Goal: Task Accomplishment & Management: Complete application form

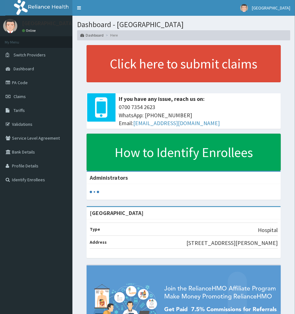
click at [20, 94] on span "Claims" at bounding box center [20, 97] width 12 height 6
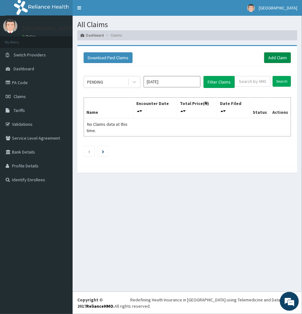
click at [269, 57] on link "Add Claim" at bounding box center [277, 57] width 27 height 11
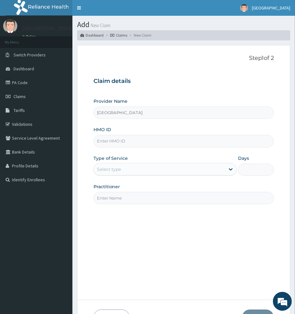
type input "Adonai Medical centre"
type input "FCH/10256/A"
click at [148, 153] on div "Provider Name Adonai Medical centre HMO ID FCH/10256/A Type of Service Select t…" at bounding box center [184, 151] width 181 height 106
click at [182, 170] on div "Select type" at bounding box center [160, 169] width 132 height 10
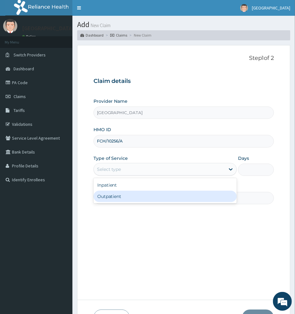
click at [182, 191] on div "Outpatient" at bounding box center [166, 196] width 144 height 11
type input "1"
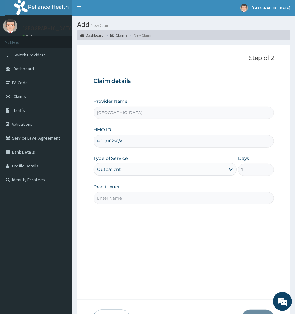
click at [222, 202] on input "Practitioner" at bounding box center [184, 198] width 181 height 12
type input "DR UCHEYA"
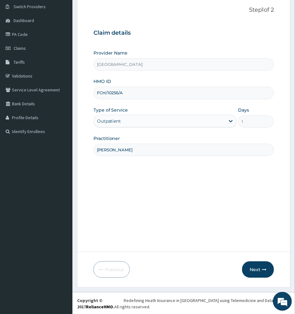
scroll to position [49, 0]
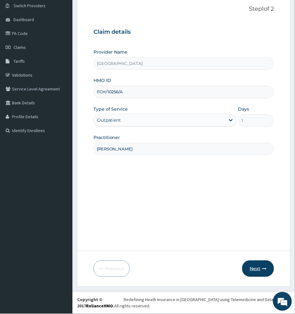
click at [264, 270] on icon "button" at bounding box center [264, 268] width 4 height 4
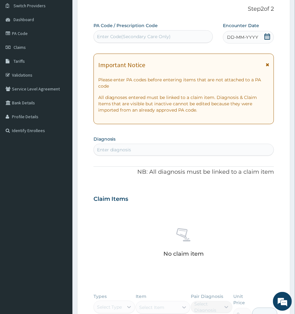
click at [268, 66] on icon at bounding box center [267, 64] width 3 height 4
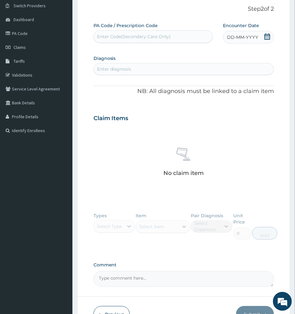
click at [267, 38] on icon at bounding box center [267, 36] width 6 height 6
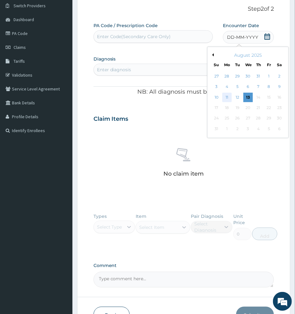
click at [226, 98] on div "11" at bounding box center [226, 97] width 9 height 9
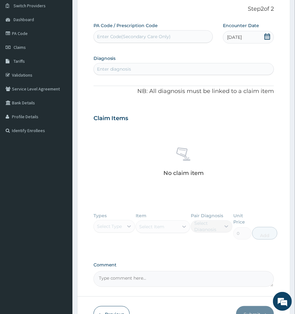
click at [156, 68] on div "Enter diagnosis" at bounding box center [184, 69] width 180 height 10
type input "malaria"
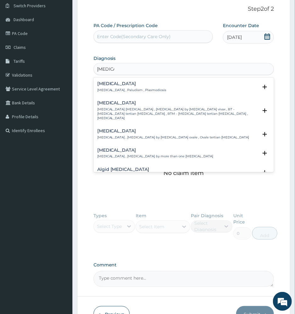
click at [123, 91] on p "Malaria , Paludism , Plasmodiosis" at bounding box center [131, 90] width 69 height 4
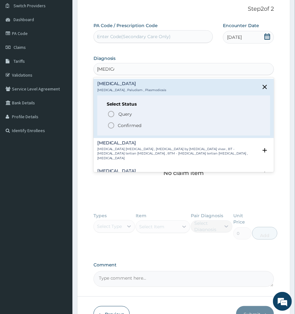
click at [120, 129] on p "Confirmed" at bounding box center [130, 125] width 24 height 6
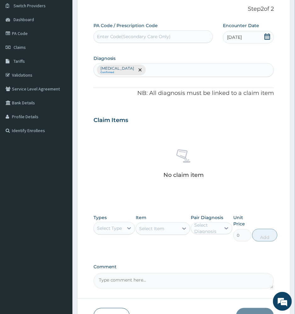
click at [107, 223] on div "Select Type" at bounding box center [115, 228] width 42 height 13
drag, startPoint x: 107, startPoint y: 262, endPoint x: 113, endPoint y: 253, distance: 11.5
click at [107, 262] on div "Procedures" at bounding box center [115, 266] width 42 height 11
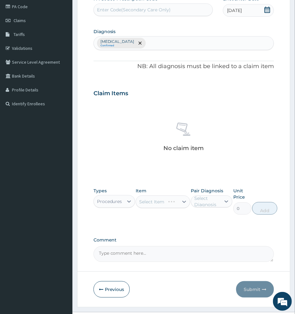
scroll to position [91, 0]
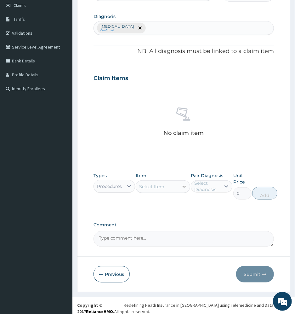
click at [179, 188] on div at bounding box center [184, 186] width 11 height 11
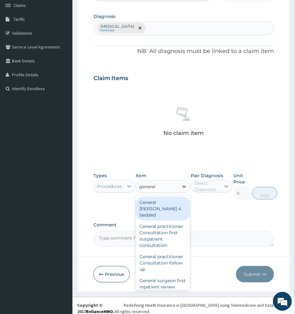
type input "general"
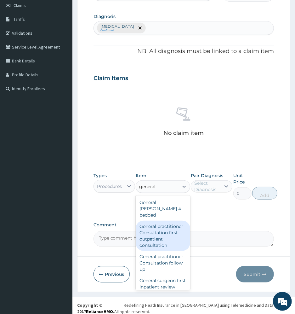
click at [164, 236] on div "General practitioner Consultation first outpatient consultation" at bounding box center [163, 236] width 54 height 30
type input "3547.5"
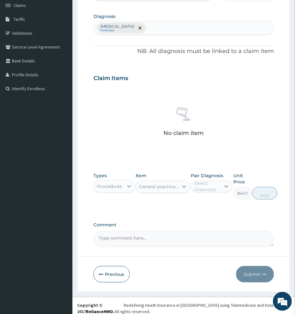
click at [215, 185] on div "Select Diagnosis" at bounding box center [207, 186] width 26 height 13
click at [214, 201] on label "Malaria" at bounding box center [218, 202] width 34 height 6
checkbox input "true"
click at [270, 197] on button "Add" at bounding box center [265, 193] width 25 height 13
type input "0"
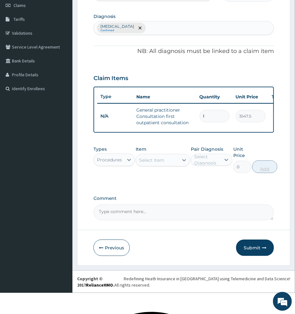
scroll to position [76, 0]
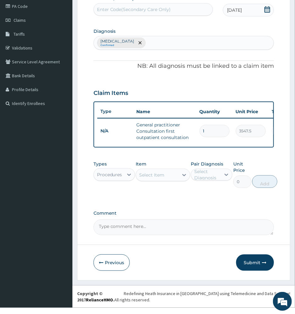
drag, startPoint x: 93, startPoint y: 181, endPoint x: 99, endPoint y: 181, distance: 5.4
click at [96, 181] on div "Procedures" at bounding box center [115, 174] width 42 height 13
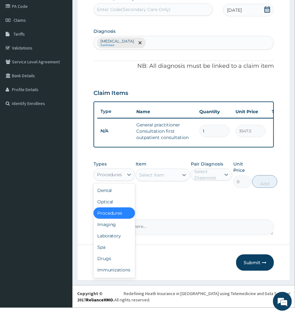
click at [102, 178] on div "Procedures" at bounding box center [109, 174] width 25 height 6
drag, startPoint x: 116, startPoint y: 240, endPoint x: 130, endPoint y: 234, distance: 15.2
click at [116, 240] on div "Laboratory" at bounding box center [115, 235] width 42 height 11
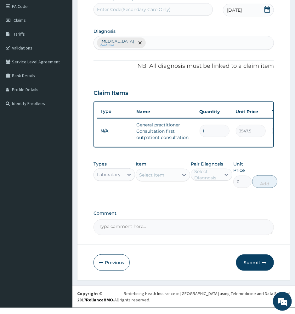
click at [162, 178] on div "Select Item" at bounding box center [151, 175] width 25 height 6
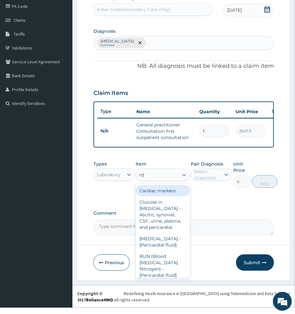
type input "rdt"
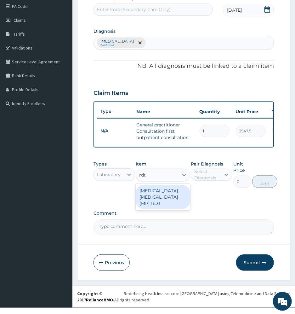
click at [142, 204] on div "MALARIA PARASITE (MP) RDT" at bounding box center [163, 197] width 54 height 24
type input "1612.5"
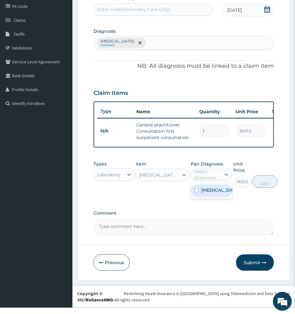
click at [196, 180] on div "Select Diagnosis" at bounding box center [207, 174] width 26 height 13
click at [212, 193] on label "Malaria" at bounding box center [218, 190] width 34 height 6
checkbox input "true"
click at [267, 188] on button "Add" at bounding box center [265, 181] width 25 height 13
type input "0"
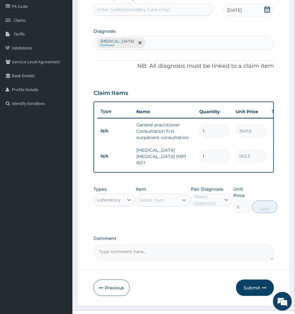
click at [168, 201] on div "Select Item" at bounding box center [157, 200] width 42 height 10
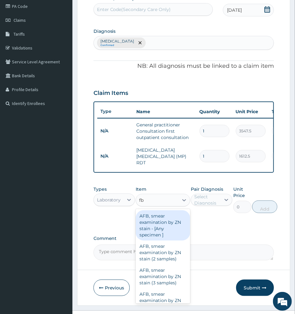
type input "fbc"
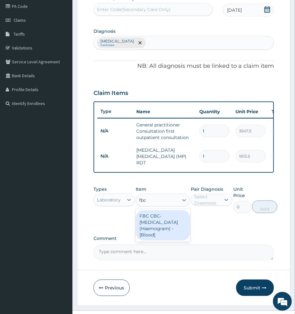
click at [148, 226] on div "FBC CBC-Complete Blood Count (Haemogram) - [Blood]" at bounding box center [163, 225] width 54 height 30
type input "4300"
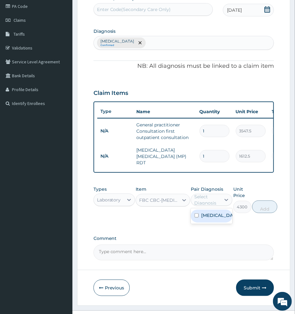
click at [204, 196] on div "Select Diagnosis" at bounding box center [212, 200] width 42 height 12
click at [205, 216] on label "Malaria" at bounding box center [218, 215] width 34 height 6
checkbox input "true"
click at [259, 209] on button "Add" at bounding box center [265, 206] width 25 height 13
type input "0"
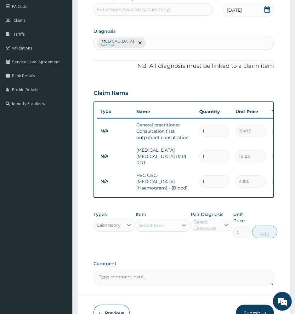
click at [152, 228] on div "Select Item" at bounding box center [151, 225] width 25 height 6
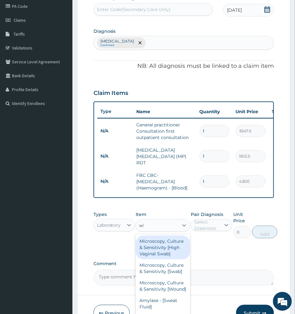
type input "wbc"
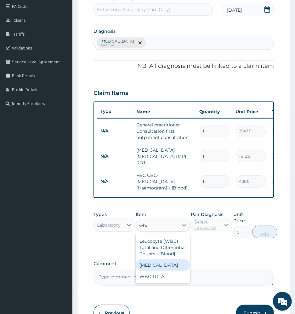
drag, startPoint x: 160, startPoint y: 268, endPoint x: 169, endPoint y: 259, distance: 12.7
click at [162, 268] on div "WBC DIFFERENTIAL" at bounding box center [163, 264] width 54 height 11
type input "3225"
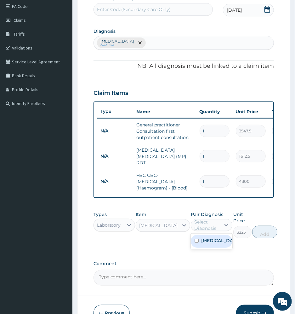
click at [214, 225] on div "Select Diagnosis" at bounding box center [207, 225] width 26 height 13
drag, startPoint x: 210, startPoint y: 247, endPoint x: 227, endPoint y: 242, distance: 18.0
click at [210, 247] on div "Malaria" at bounding box center [212, 241] width 42 height 13
checkbox input "true"
click at [260, 233] on button "Add" at bounding box center [265, 232] width 25 height 13
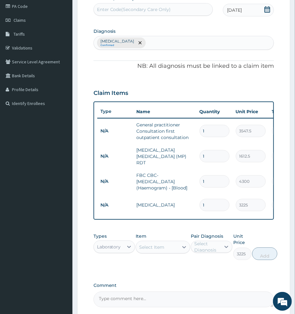
type input "0"
click at [174, 247] on div "Select Item" at bounding box center [157, 247] width 42 height 10
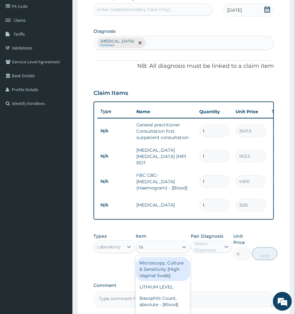
type input "hiv"
click at [178, 268] on div "HIV 1 & 2 Screening - [Serum]" at bounding box center [163, 269] width 54 height 24
type input "2687.5"
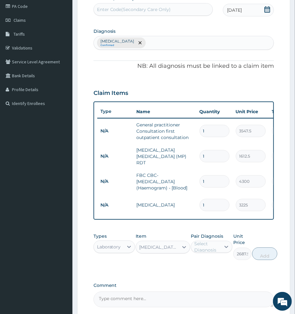
click at [209, 249] on div "Select Diagnosis" at bounding box center [207, 246] width 26 height 13
drag, startPoint x: 212, startPoint y: 262, endPoint x: 218, endPoint y: 262, distance: 5.7
click at [214, 262] on label "Malaria" at bounding box center [218, 262] width 34 height 6
checkbox input "true"
click at [259, 256] on button "Add" at bounding box center [265, 253] width 25 height 13
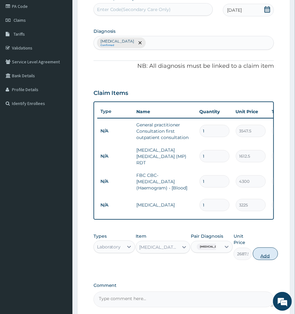
type input "0"
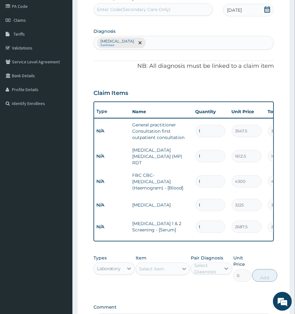
scroll to position [0, 0]
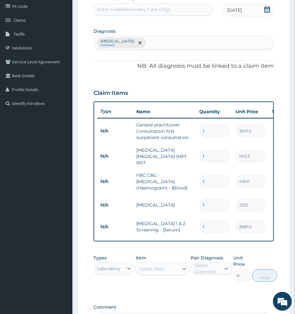
click at [153, 217] on td "HIV 1 & 2 Screening - [Serum]" at bounding box center [165, 226] width 63 height 19
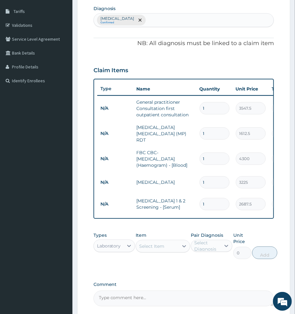
scroll to position [118, 0]
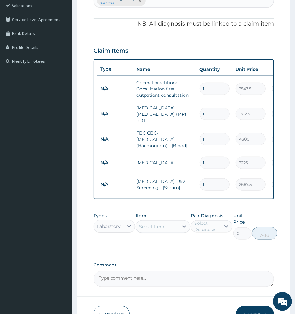
click at [169, 231] on div "Select Item" at bounding box center [157, 227] width 42 height 10
type input "urine"
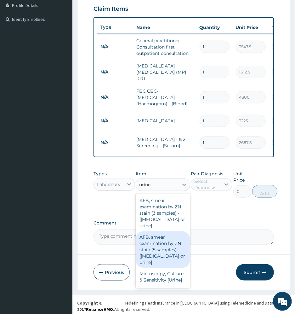
scroll to position [42, 0]
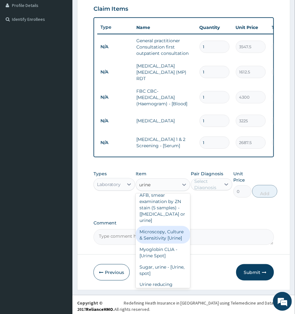
click at [159, 244] on div "Microscopy, Culture & Sensitivity [Urine]" at bounding box center [163, 235] width 54 height 18
type input "4837.5"
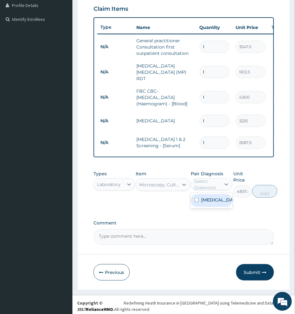
click at [205, 184] on div "Select Diagnosis" at bounding box center [207, 184] width 26 height 13
click at [204, 203] on label "Malaria" at bounding box center [218, 200] width 34 height 6
checkbox input "true"
click at [266, 193] on button "Add" at bounding box center [265, 191] width 25 height 13
type input "0"
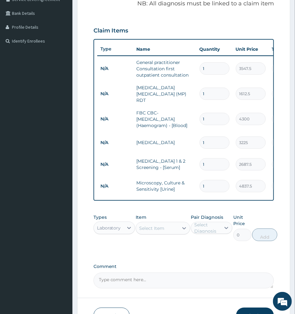
scroll to position [118, 0]
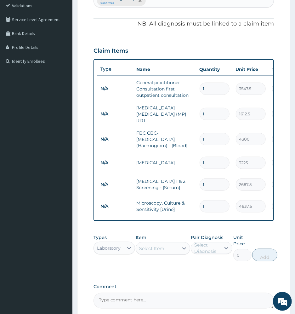
click at [166, 249] on div "Select Item" at bounding box center [157, 248] width 42 height 10
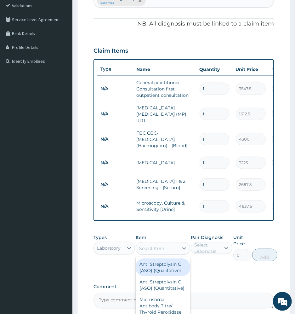
click at [103, 250] on div "Laboratory" at bounding box center [109, 248] width 24 height 6
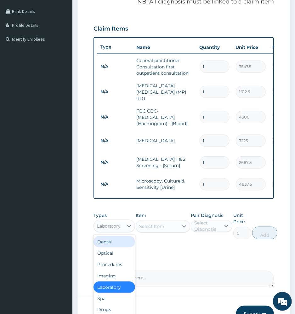
scroll to position [160, 0]
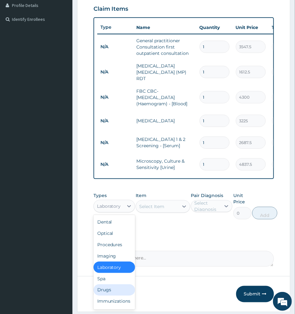
click at [110, 293] on div "Drugs" at bounding box center [115, 289] width 42 height 11
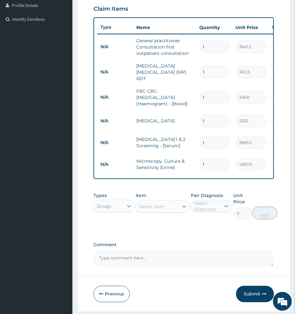
click at [161, 208] on div "Select Item" at bounding box center [151, 206] width 25 height 6
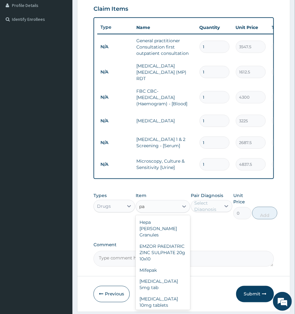
type input "p"
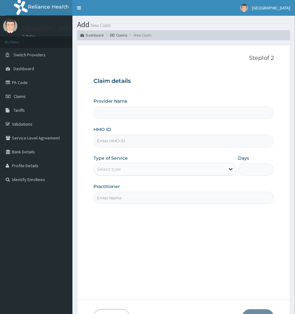
type input "Adonai Medical centre"
click at [178, 141] on input "HMO ID" at bounding box center [184, 141] width 181 height 12
click at [158, 143] on input "FCH/10256/A" at bounding box center [184, 141] width 181 height 12
type input "FCH/10256/A"
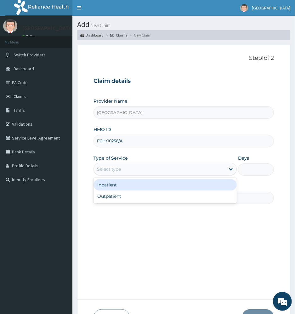
drag, startPoint x: 115, startPoint y: 168, endPoint x: 118, endPoint y: 176, distance: 7.7
click at [115, 168] on div "Select type" at bounding box center [109, 169] width 24 height 6
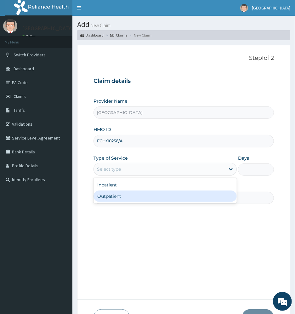
click at [127, 193] on div "Outpatient" at bounding box center [166, 196] width 144 height 11
type input "1"
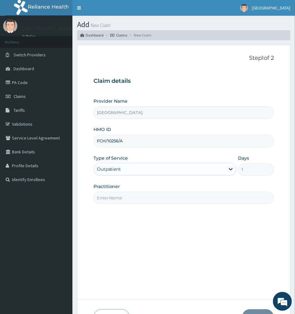
click at [128, 201] on input "Practitioner" at bounding box center [184, 198] width 181 height 12
type input "DR UCHEYA"
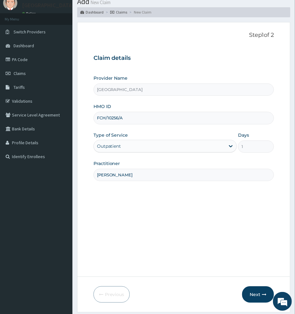
scroll to position [49, 0]
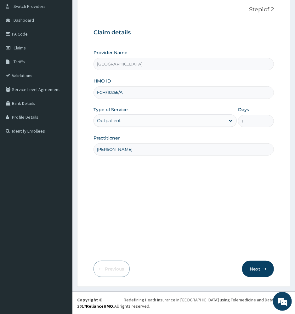
drag, startPoint x: 257, startPoint y: 268, endPoint x: 295, endPoint y: 233, distance: 51.3
click at [257, 268] on button "Next" at bounding box center [258, 269] width 32 height 16
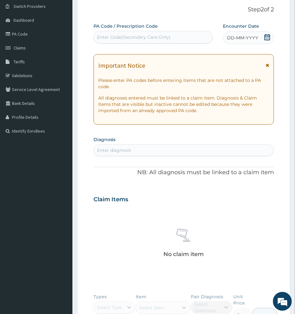
click at [269, 66] on icon at bounding box center [267, 65] width 3 height 4
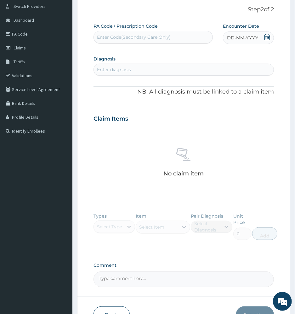
click at [268, 37] on icon at bounding box center [268, 37] width 6 height 6
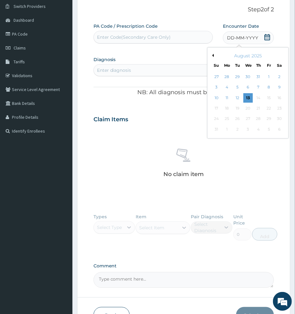
click at [227, 96] on div "11" at bounding box center [226, 97] width 9 height 9
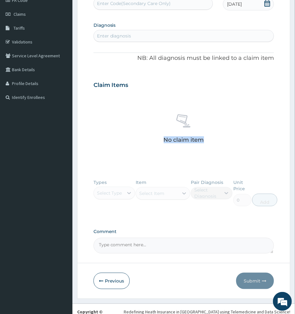
scroll to position [54, 0]
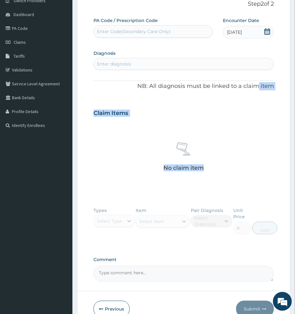
type textarea "NB: All diagnosis must be linked to a claim item Claim Items No claim item"
click at [257, 91] on div "PA Code / Prescription Code Enter Code(Secondary Care Only) Encounter Date 11-0…" at bounding box center [184, 149] width 181 height 264
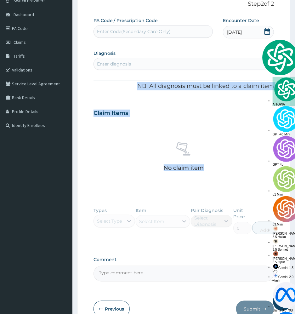
scroll to position [0, 0]
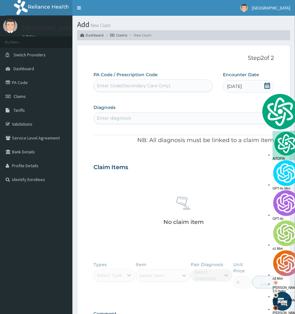
click at [250, 99] on div "PA Code / Prescription Code Enter Code(Secondary Care Only) Encounter Date 11-0…" at bounding box center [184, 204] width 181 height 264
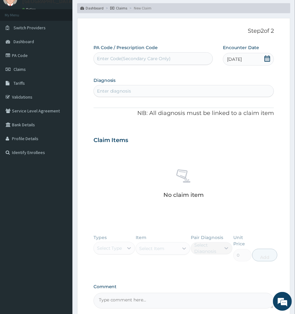
scroll to position [42, 0]
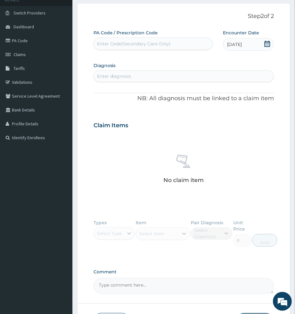
click at [225, 73] on div "Enter diagnosis" at bounding box center [184, 76] width 180 height 10
type input "malaria"
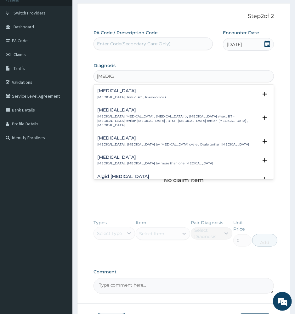
click at [119, 92] on h4 "Malaria" at bounding box center [131, 91] width 69 height 5
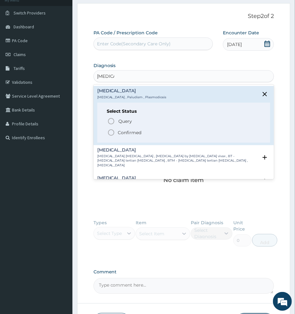
click at [123, 136] on p "Confirmed" at bounding box center [130, 133] width 24 height 6
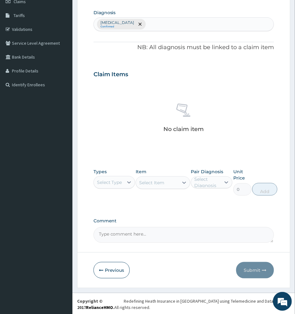
scroll to position [96, 0]
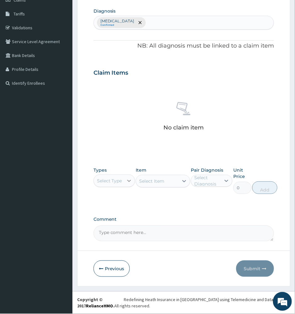
click at [126, 180] on icon at bounding box center [129, 181] width 6 height 6
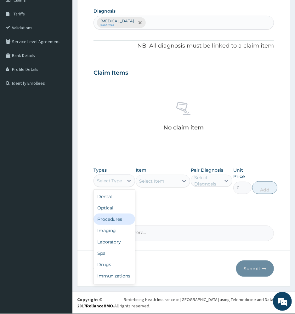
click at [122, 218] on div "Procedures" at bounding box center [115, 219] width 42 height 11
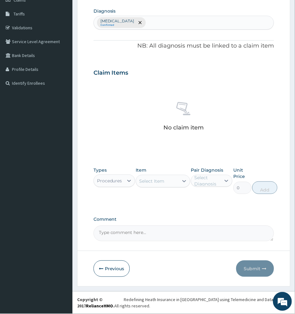
click at [170, 179] on div "Select Item" at bounding box center [157, 181] width 42 height 10
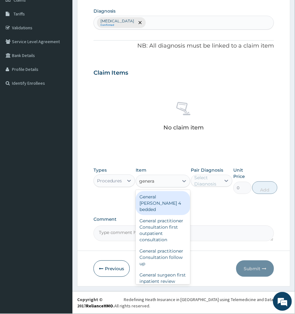
type input "general"
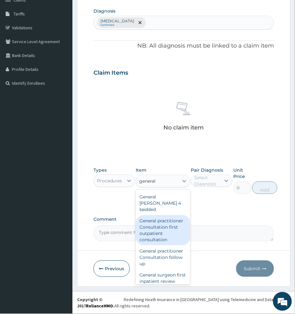
click at [163, 226] on div "General practitioner Consultation first outpatient consultation" at bounding box center [163, 230] width 54 height 30
type input "3547.5"
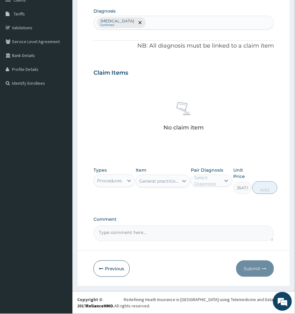
click at [201, 185] on div "Select Diagnosis" at bounding box center [207, 181] width 26 height 13
click at [206, 199] on label "Malaria" at bounding box center [218, 196] width 34 height 6
checkbox input "true"
click at [263, 189] on button "Add" at bounding box center [265, 187] width 25 height 13
type input "0"
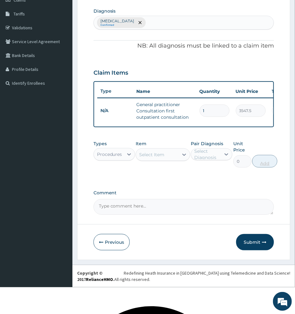
scroll to position [76, 0]
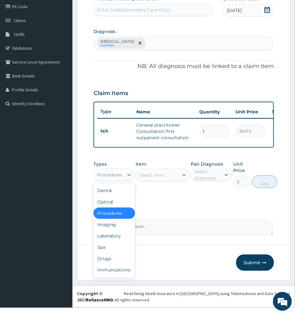
click at [120, 178] on div "Procedures" at bounding box center [109, 175] width 25 height 6
click at [107, 242] on div "Laboratory" at bounding box center [115, 235] width 42 height 11
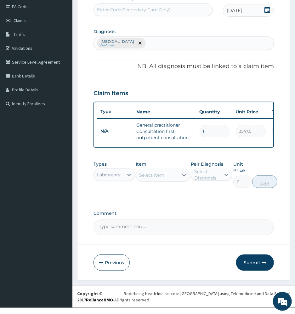
click at [174, 178] on div "Select Item" at bounding box center [157, 175] width 42 height 10
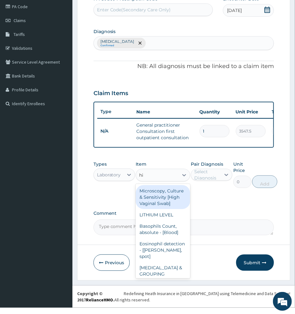
type input "hiv"
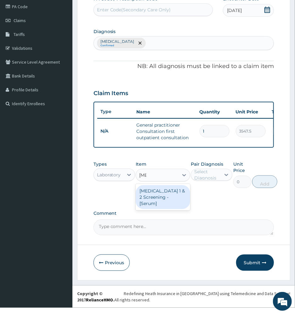
click at [169, 199] on div "HIV 1 & 2 Screening - [Serum]" at bounding box center [163, 197] width 54 height 24
type input "2687.5"
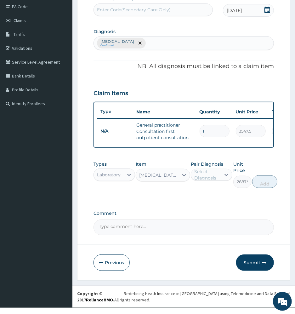
click at [198, 181] on div "Select Diagnosis" at bounding box center [207, 175] width 26 height 13
click at [205, 193] on label "Malaria" at bounding box center [218, 190] width 34 height 6
checkbox input "true"
click at [263, 188] on button "Add" at bounding box center [265, 182] width 25 height 13
type input "0"
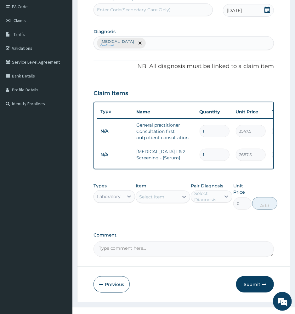
click at [170, 202] on div "Select Item" at bounding box center [157, 197] width 42 height 10
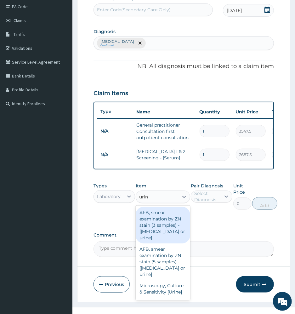
type input "urine"
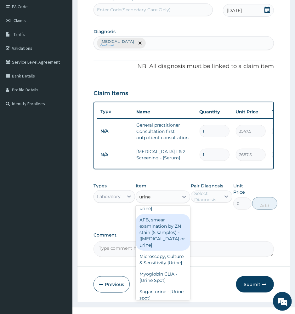
scroll to position [42, 0]
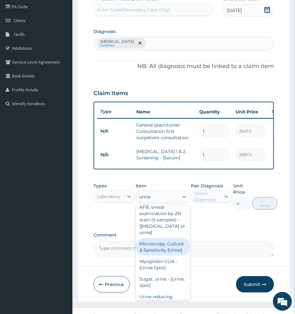
click at [165, 256] on div "Microscopy, Culture & Sensitivity [Urine]" at bounding box center [163, 247] width 54 height 18
type input "4837.5"
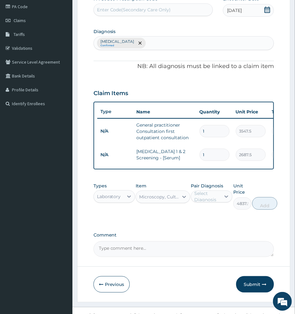
click at [216, 203] on div "Select Diagnosis" at bounding box center [207, 196] width 26 height 13
drag, startPoint x: 216, startPoint y: 219, endPoint x: 232, endPoint y: 217, distance: 16.5
click at [217, 215] on label "Malaria" at bounding box center [218, 212] width 34 height 6
checkbox input "true"
click at [262, 210] on button "Add" at bounding box center [265, 203] width 25 height 13
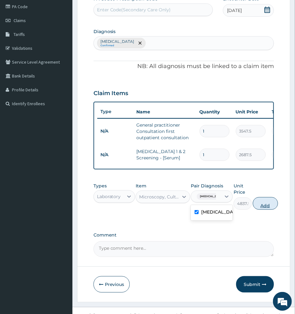
type input "0"
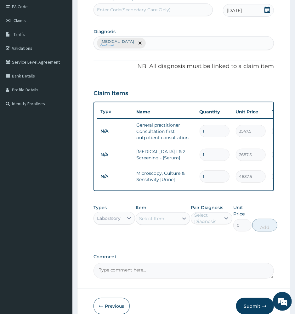
click at [146, 221] on div "Select Item" at bounding box center [157, 219] width 42 height 10
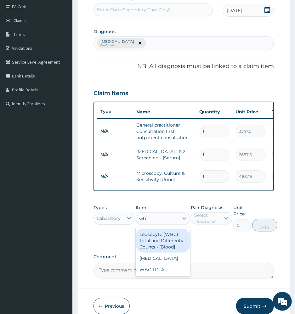
type input "wbc"
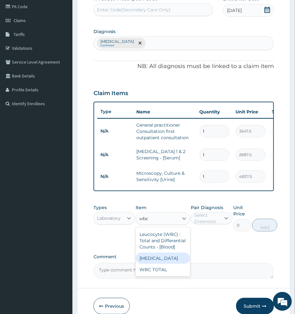
click at [159, 264] on div "WBC DIFFERENTIAL" at bounding box center [163, 258] width 54 height 11
type input "3225"
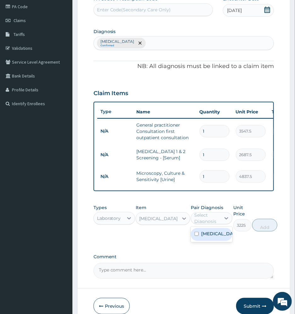
click at [206, 221] on div "Select Diagnosis" at bounding box center [207, 218] width 26 height 13
click at [211, 237] on label "Malaria" at bounding box center [218, 234] width 34 height 6
checkbox input "true"
click at [261, 231] on button "Add" at bounding box center [265, 225] width 25 height 13
type input "0"
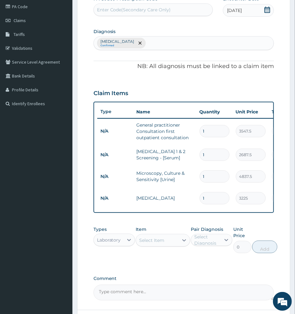
click at [171, 245] on div "Select Item" at bounding box center [157, 240] width 42 height 10
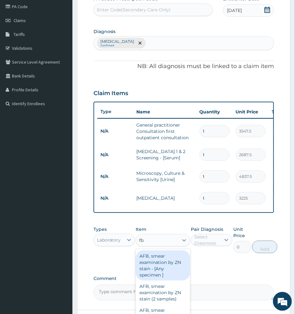
type input "fbc"
click at [171, 269] on div "FBC CBC-Complete Blood Count (Haemogram) - [Blood]" at bounding box center [163, 265] width 54 height 30
type input "4300"
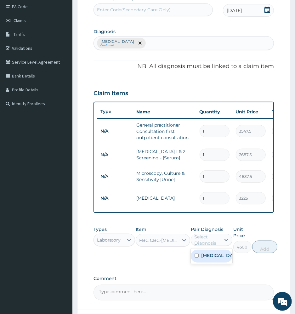
click at [212, 245] on div "Select Diagnosis" at bounding box center [207, 240] width 26 height 13
click at [215, 259] on label "Malaria" at bounding box center [218, 255] width 34 height 6
checkbox input "true"
click at [268, 253] on button "Add" at bounding box center [265, 247] width 25 height 13
type input "0"
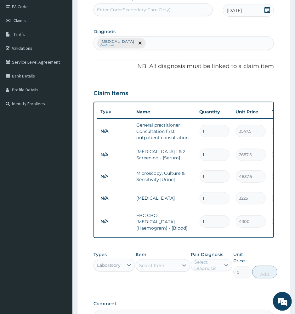
click at [166, 271] on div "Select Item" at bounding box center [157, 266] width 42 height 10
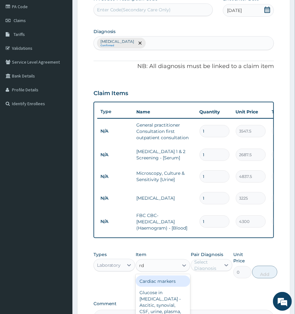
type input "rdt"
click at [165, 292] on div "MALARIA PARASITE (MP) RDT" at bounding box center [163, 288] width 54 height 24
type input "1612.5"
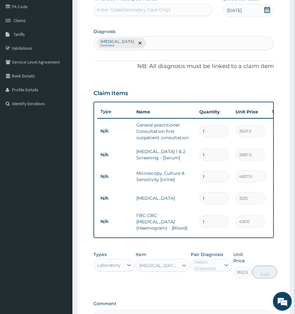
click at [212, 272] on div "Select Diagnosis" at bounding box center [207, 265] width 26 height 13
click at [217, 284] on label "Malaria" at bounding box center [218, 281] width 34 height 6
checkbox input "true"
click at [268, 278] on button "Add" at bounding box center [265, 272] width 25 height 13
type input "0"
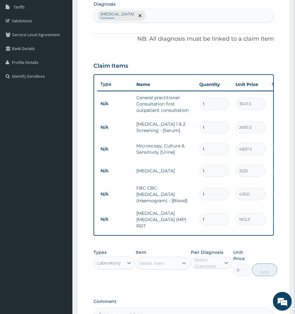
scroll to position [118, 0]
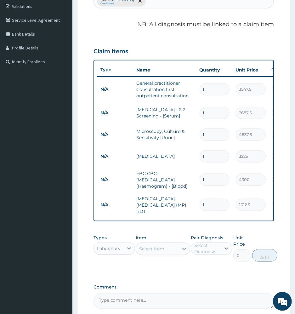
click at [100, 252] on div "Laboratory" at bounding box center [109, 248] width 24 height 6
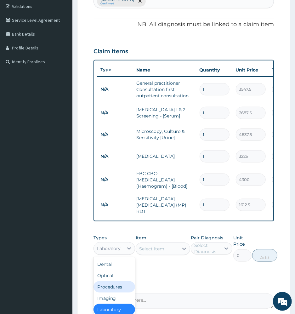
scroll to position [28, 0]
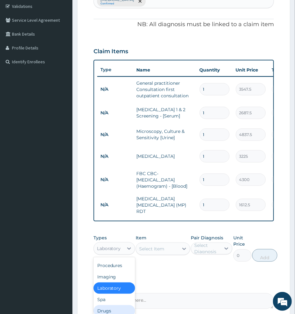
click at [112, 305] on div "Drugs" at bounding box center [115, 310] width 42 height 11
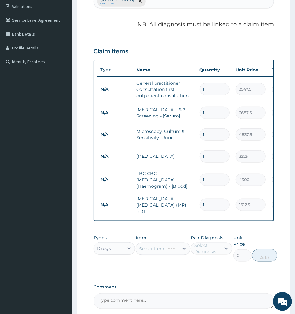
click at [154, 251] on div "Select Item" at bounding box center [163, 249] width 54 height 13
click at [161, 250] on div "Select Item" at bounding box center [151, 249] width 25 height 6
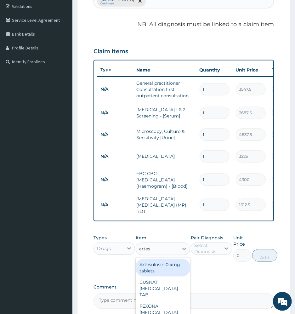
type input "artesu"
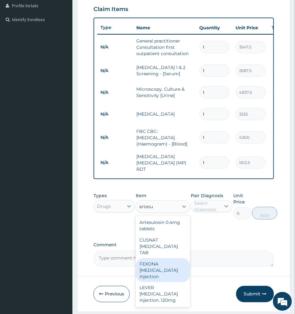
click at [166, 264] on div "FEXONA ARTESUNATE Injection" at bounding box center [163, 270] width 54 height 24
type input "1397.5"
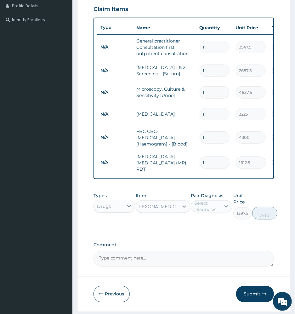
click at [200, 204] on div "Select Diagnosis" at bounding box center [207, 206] width 26 height 13
click at [211, 225] on label "Malaria" at bounding box center [218, 222] width 34 height 6
checkbox input "true"
click at [264, 218] on button "Add" at bounding box center [265, 213] width 25 height 13
type input "0"
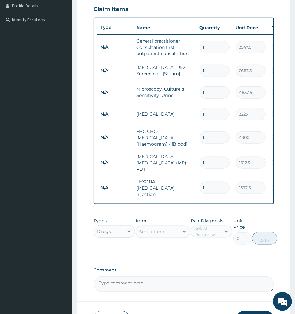
type input "0.00"
type input "3"
type input "4192.50"
type input "3"
click at [177, 231] on div "Select Item" at bounding box center [157, 232] width 42 height 10
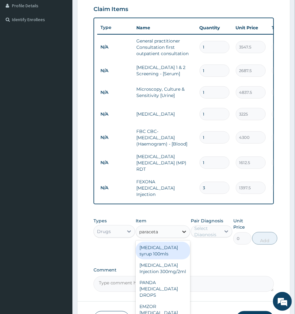
type input "paracetam"
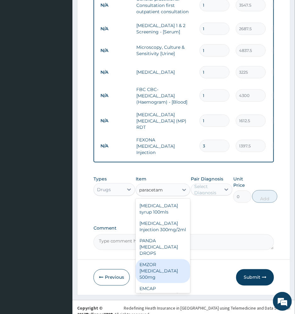
click at [154, 277] on div "EMZOR PARACETAMOL 500mg" at bounding box center [163, 271] width 54 height 24
type input "21.5"
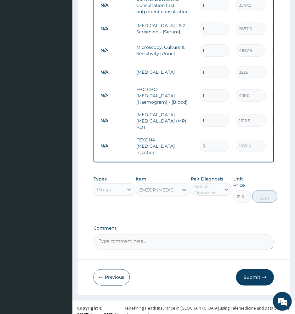
click at [204, 190] on div "Select Diagnosis" at bounding box center [207, 189] width 26 height 13
click at [211, 207] on label "Malaria" at bounding box center [218, 205] width 34 height 6
checkbox input "true"
click at [257, 197] on button "Add" at bounding box center [265, 196] width 25 height 13
type input "0"
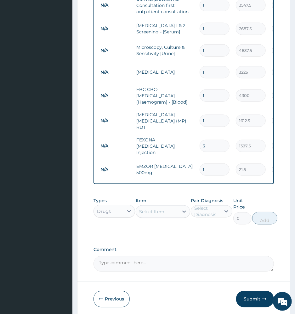
type input "0.00"
type input "6"
type input "129.00"
type input "6"
click at [187, 211] on icon at bounding box center [184, 212] width 6 height 6
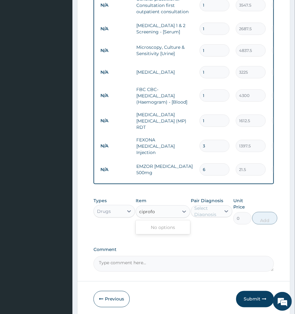
type input "ciprof"
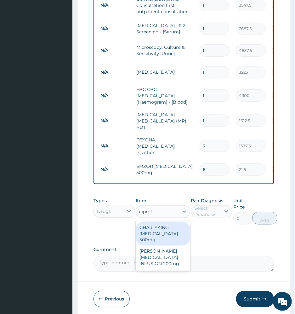
click at [182, 239] on div "CHARLYKING CIPROFLOXACIN 500mg" at bounding box center [163, 234] width 54 height 24
type input "161.25"
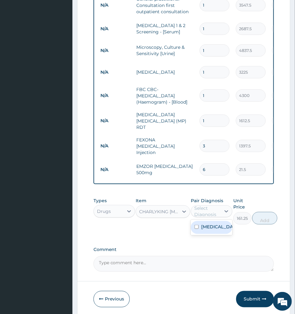
click at [220, 209] on div "Select Diagnosis" at bounding box center [207, 211] width 26 height 13
click at [215, 228] on label "Malaria" at bounding box center [218, 227] width 34 height 6
checkbox input "true"
click at [260, 218] on button "Add" at bounding box center [265, 218] width 25 height 13
type input "0"
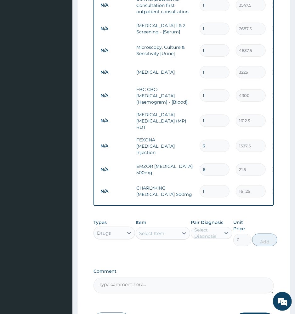
type input "10"
type input "1612.50"
type input "10"
click at [203, 230] on div "Select Diagnosis" at bounding box center [207, 233] width 26 height 13
click at [152, 233] on div "Select Item" at bounding box center [151, 233] width 25 height 6
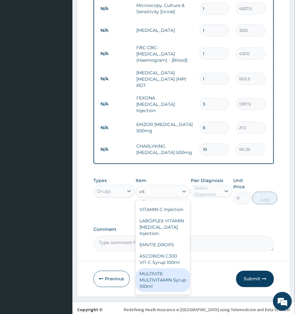
scroll to position [101, 0]
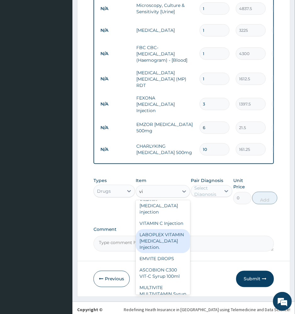
type input "v"
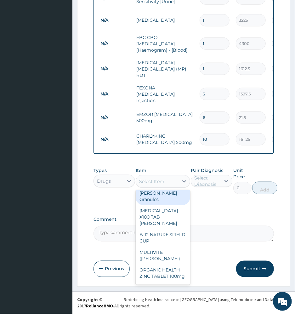
scroll to position [0, 0]
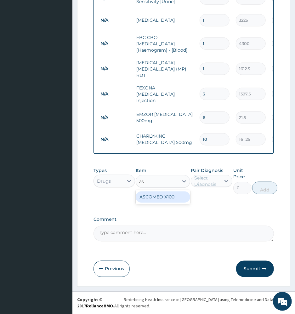
type input "a"
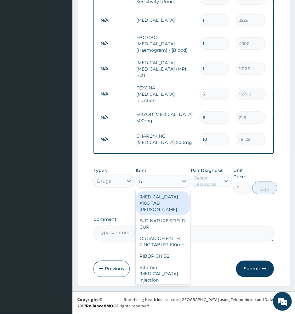
type input "b c"
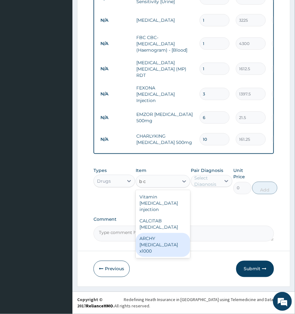
click at [162, 233] on div "ARCHY B COMPLEX x1000" at bounding box center [163, 245] width 54 height 24
type input "376.25"
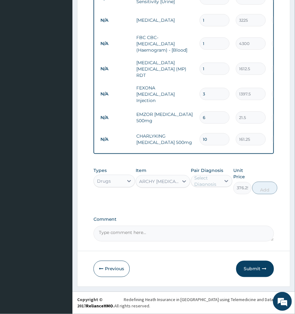
click at [202, 185] on div "Select Diagnosis" at bounding box center [207, 181] width 26 height 13
click at [220, 201] on div "Malaria" at bounding box center [212, 197] width 42 height 13
checkbox input "true"
click at [261, 190] on button "Add" at bounding box center [265, 188] width 25 height 13
type input "0"
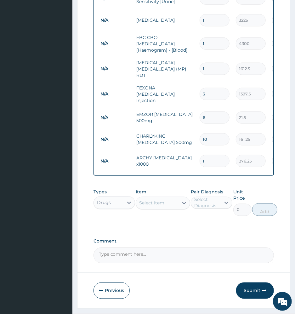
type input "0.00"
type input "2"
type input "752.50"
type input "21"
type input "7901.25"
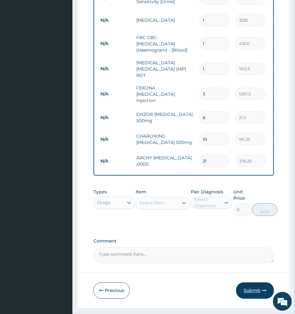
type input "21"
click at [255, 295] on button "Submit" at bounding box center [255, 291] width 38 height 16
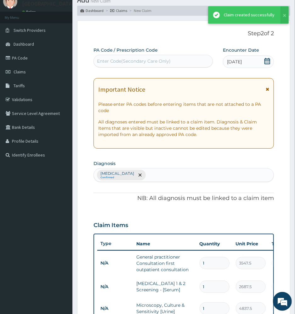
scroll to position [254, 0]
